Goal: Information Seeking & Learning: Learn about a topic

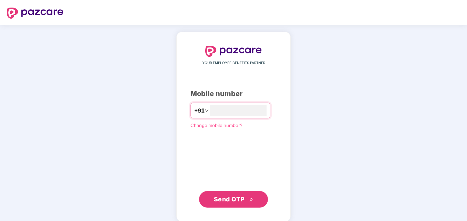
type input "**********"
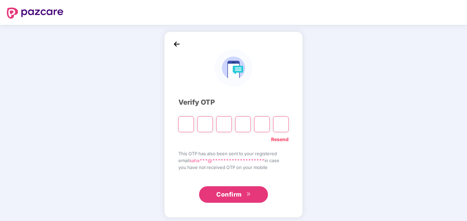
type input "*"
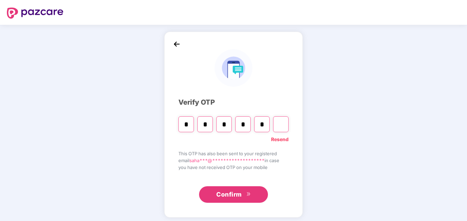
type input "*"
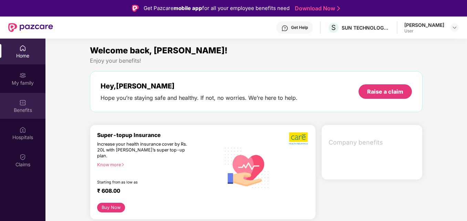
click at [33, 106] on div "Benefits" at bounding box center [23, 106] width 46 height 26
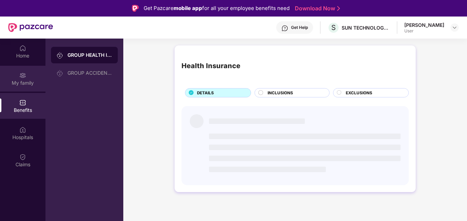
click at [18, 85] on div "My family" at bounding box center [23, 83] width 46 height 7
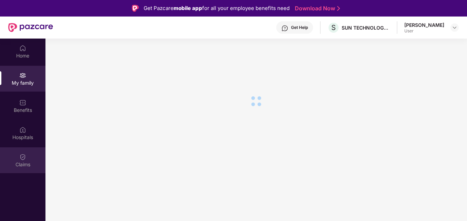
click at [18, 152] on div "Claims" at bounding box center [23, 161] width 46 height 26
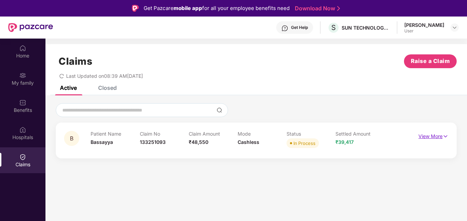
click at [437, 137] on p "View More" at bounding box center [434, 135] width 30 height 9
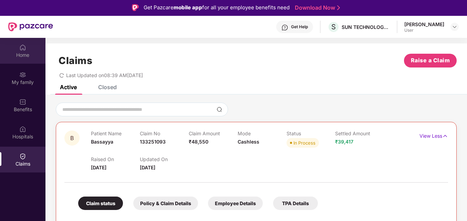
click at [21, 46] on img at bounding box center [22, 47] width 7 height 7
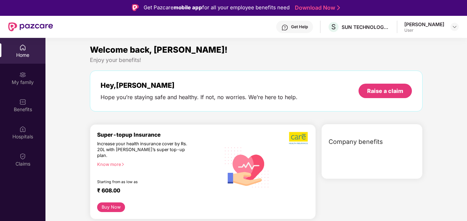
scroll to position [39, 0]
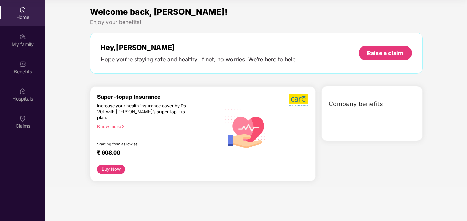
click at [362, 117] on div at bounding box center [374, 117] width 98 height 8
click at [355, 103] on span "Company benefits" at bounding box center [356, 104] width 54 height 10
click at [358, 104] on span "Company benefits" at bounding box center [356, 104] width 54 height 10
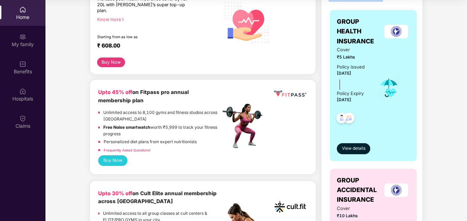
scroll to position [108, 0]
drag, startPoint x: 358, startPoint y: 104, endPoint x: 328, endPoint y: 141, distance: 47.5
click at [328, 141] on div "GROUP HEALTH INSURANCE Cover ₹5 Lakhs Policy issued [DATE] Policy Expiry [DATE]…" at bounding box center [374, 167] width 98 height 323
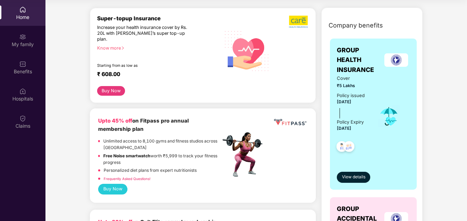
scroll to position [78, 0]
click at [116, 184] on button "Buy Now" at bounding box center [112, 189] width 29 height 10
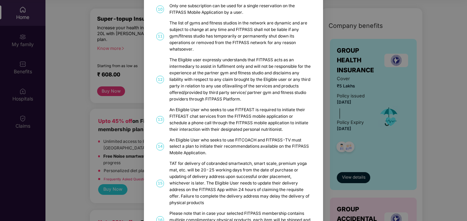
scroll to position [0, 0]
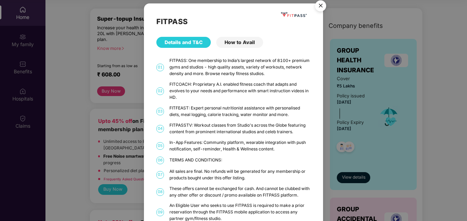
click at [246, 41] on div "How to Avail" at bounding box center [239, 42] width 47 height 11
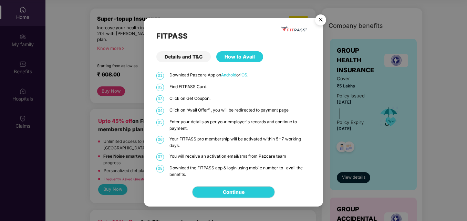
click at [190, 57] on div "Details and T&C" at bounding box center [184, 56] width 54 height 11
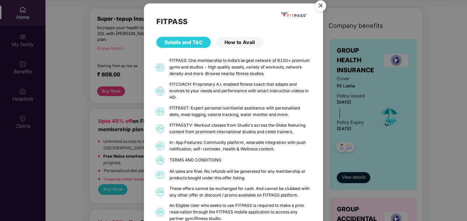
click at [78, 78] on div "FITPASS Details and T&C How to Avail 01 FITPASS: One membership to India’s larg…" at bounding box center [233, 110] width 467 height 221
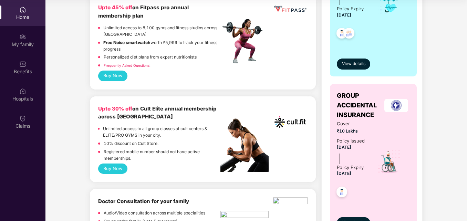
scroll to position [193, 0]
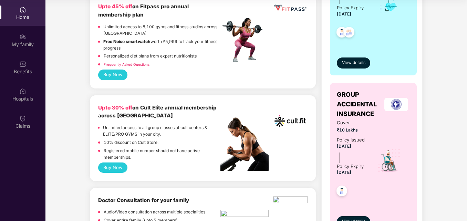
click at [125, 163] on button "Buy Now" at bounding box center [112, 168] width 29 height 10
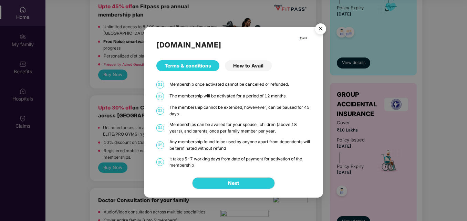
click at [243, 71] on div "How to Avail" at bounding box center [248, 65] width 47 height 11
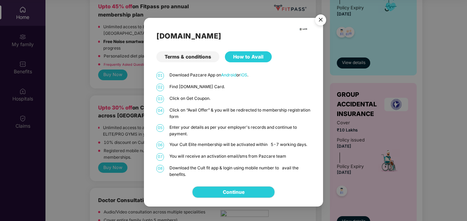
click at [320, 25] on img "Close" at bounding box center [320, 20] width 19 height 19
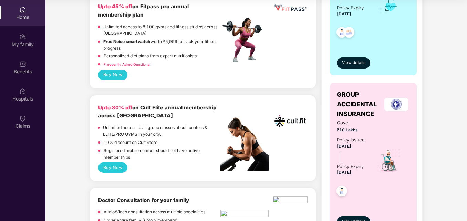
click at [125, 104] on b "Upto 30% off" at bounding box center [115, 107] width 34 height 7
click at [105, 104] on b "Upto 30% off" at bounding box center [115, 107] width 34 height 7
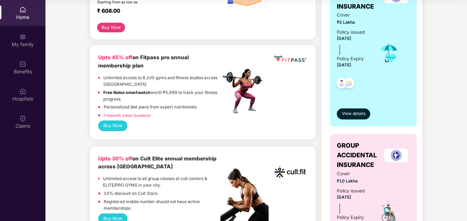
scroll to position [142, 0]
click at [286, 191] on div "Upto 30% off on Cult Elite annual membership across India Unlimited access to a…" at bounding box center [203, 183] width 210 height 59
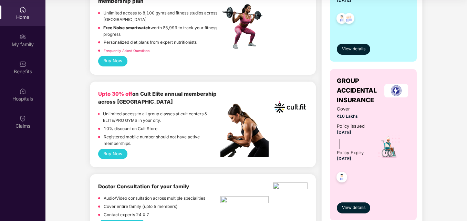
click at [239, 142] on img at bounding box center [245, 130] width 48 height 53
click at [104, 149] on button "Buy Now" at bounding box center [112, 154] width 29 height 10
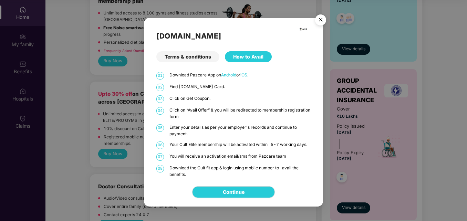
click at [193, 53] on div "Terms & conditions" at bounding box center [188, 56] width 63 height 11
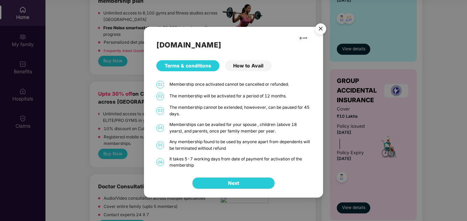
click at [194, 63] on div "Terms & conditions" at bounding box center [188, 65] width 63 height 11
click at [245, 185] on button "Next" at bounding box center [233, 184] width 83 height 12
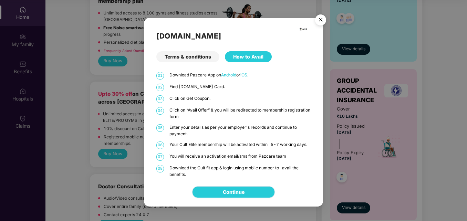
click at [230, 196] on link "Continue" at bounding box center [234, 193] width 22 height 8
click at [323, 18] on img "Close" at bounding box center [320, 20] width 19 height 19
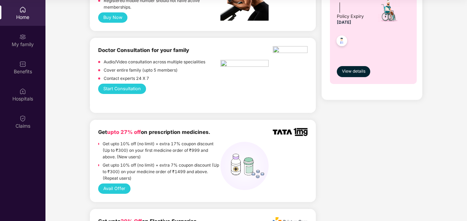
scroll to position [345, 0]
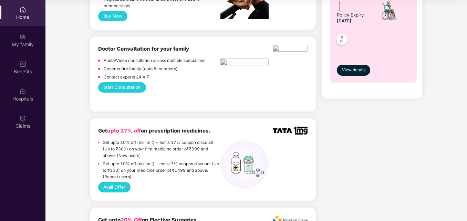
click at [127, 82] on button "Start Consultation" at bounding box center [122, 87] width 48 height 10
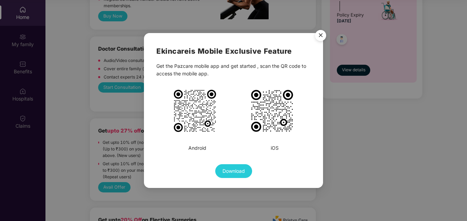
click at [318, 35] on img "Close" at bounding box center [320, 36] width 19 height 19
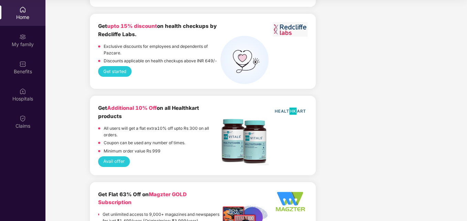
scroll to position [738, 0]
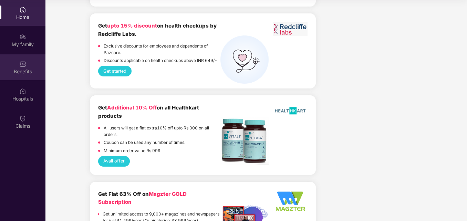
click at [28, 69] on div "Benefits" at bounding box center [23, 71] width 46 height 7
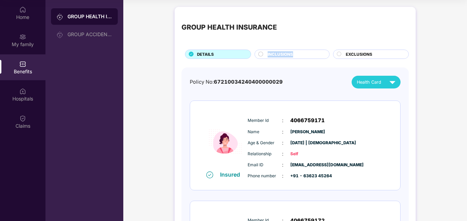
drag, startPoint x: 292, startPoint y: 49, endPoint x: 292, endPoint y: 53, distance: 4.5
click at [292, 53] on div "GROUP HEALTH INSURANCE DETAILS INCLUSIONS EXCLUSIONS" at bounding box center [296, 36] width 228 height 45
click at [292, 53] on span "INCLUSIONS" at bounding box center [281, 54] width 26 height 6
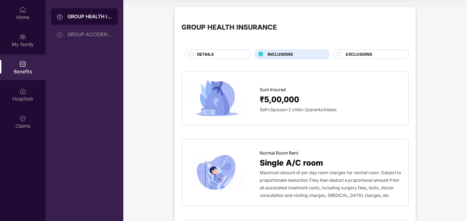
click at [372, 58] on div "EXCLUSIONS" at bounding box center [374, 54] width 63 height 7
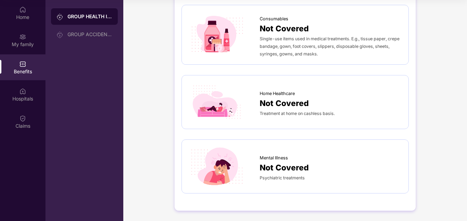
scroll to position [453, 0]
click at [8, 101] on div "Hospitals" at bounding box center [23, 98] width 46 height 7
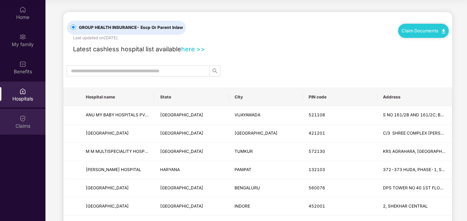
click at [20, 125] on div "Claims" at bounding box center [23, 126] width 46 height 7
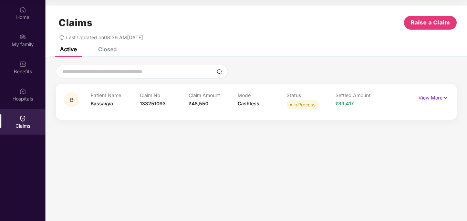
click at [442, 100] on p "View More" at bounding box center [434, 96] width 30 height 9
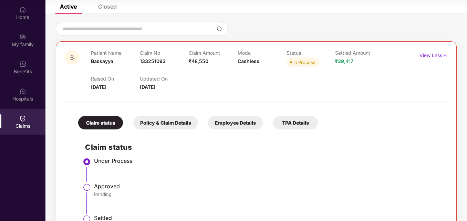
scroll to position [43, 0]
click at [231, 117] on div "Employee Details" at bounding box center [235, 122] width 55 height 13
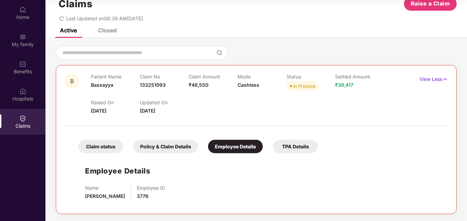
click at [159, 149] on div "Policy & Claim Details" at bounding box center [165, 146] width 65 height 13
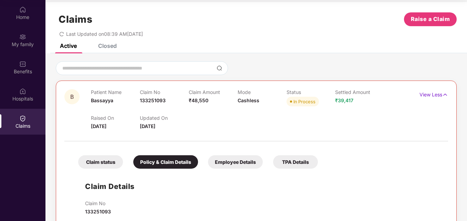
scroll to position [0, 0]
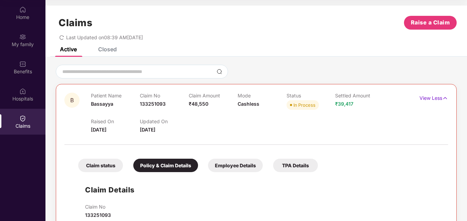
click at [112, 53] on div "Closed" at bounding box center [102, 49] width 29 height 15
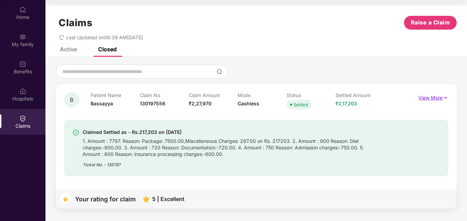
click at [442, 101] on p "View More" at bounding box center [434, 96] width 30 height 9
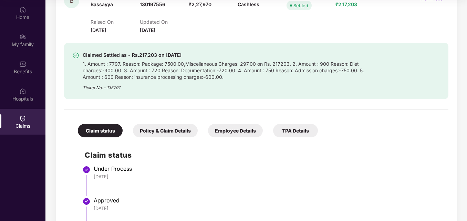
scroll to position [98, 0]
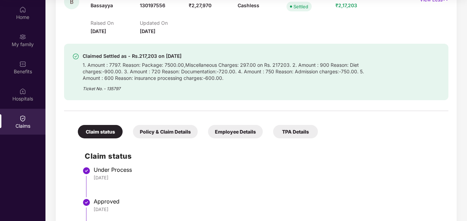
click at [166, 137] on div "Policy & Claim Details" at bounding box center [165, 131] width 65 height 13
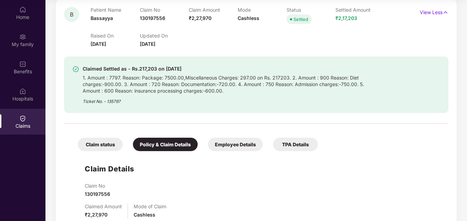
scroll to position [85, 0]
click at [251, 148] on div "Employee Details" at bounding box center [235, 144] width 55 height 13
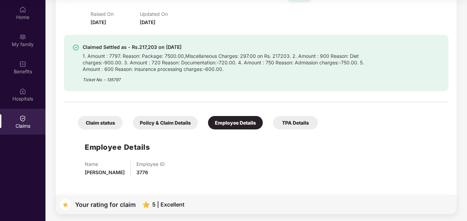
scroll to position [107, 0]
click at [309, 118] on div "TPA Details" at bounding box center [295, 122] width 45 height 13
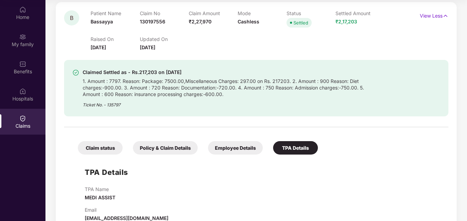
scroll to position [82, 0]
